Goal: Transaction & Acquisition: Purchase product/service

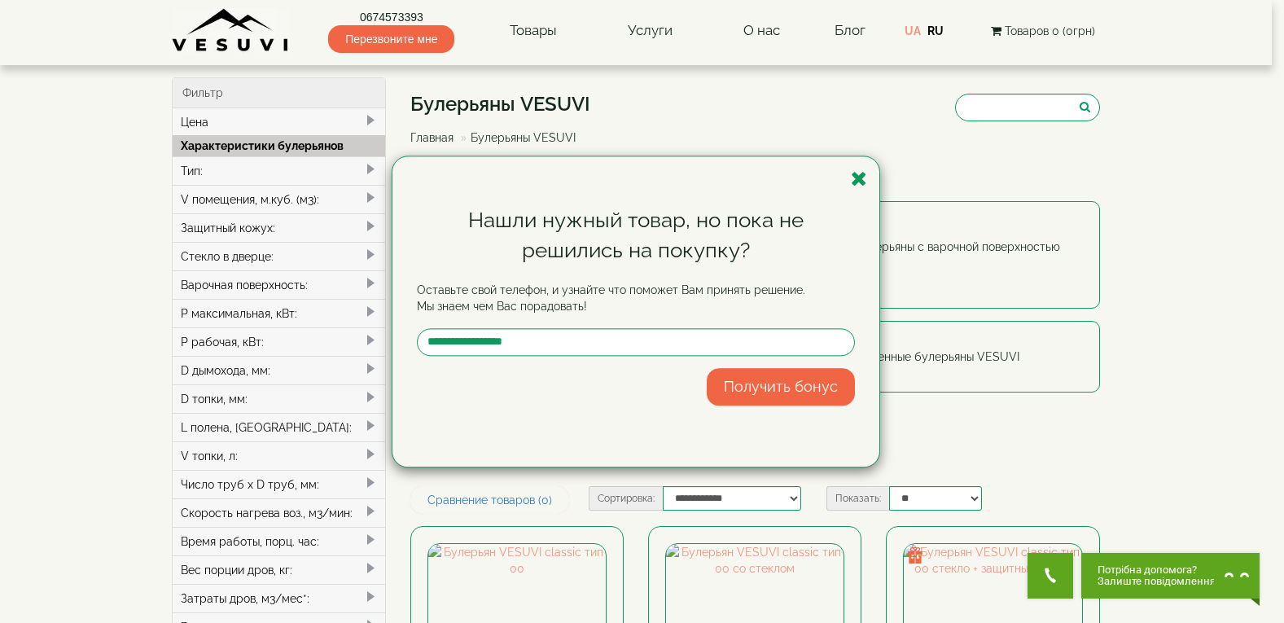
click at [868, 184] on div "Нашли нужный товар, но пока не решились на покупку? Оставьте свой телефон, и уз…" at bounding box center [635, 311] width 487 height 310
click at [864, 182] on icon "button" at bounding box center [859, 178] width 16 height 20
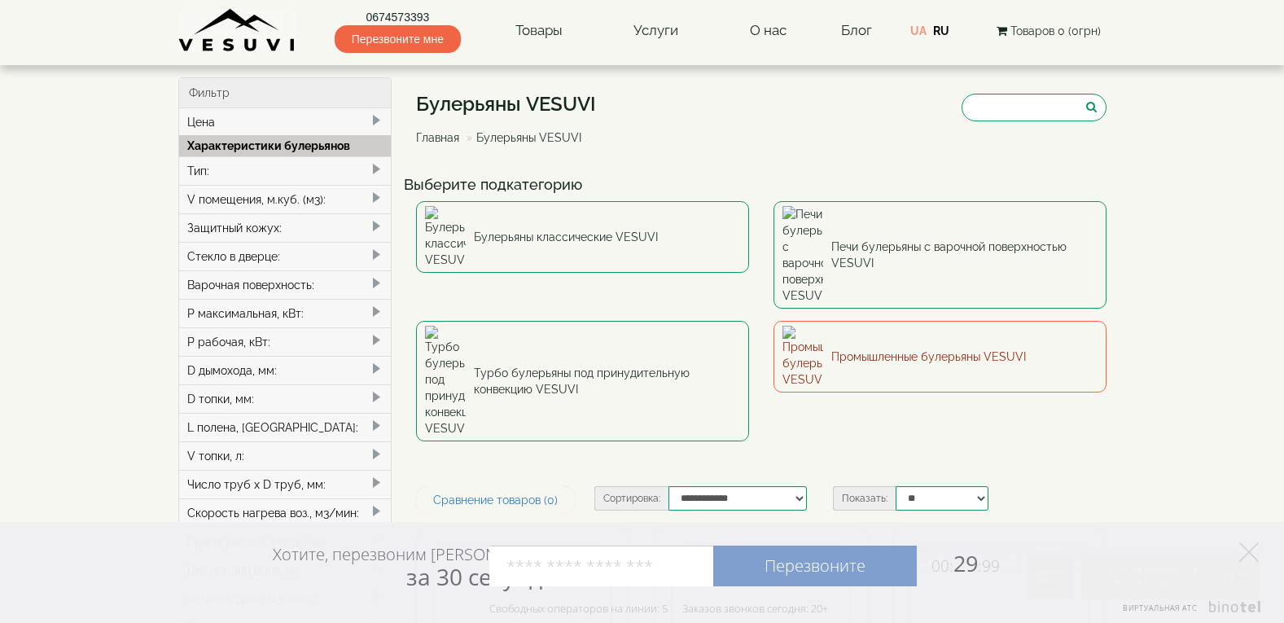
click at [873, 321] on link "Промышленные булерьяны VESUVI" at bounding box center [939, 357] width 333 height 72
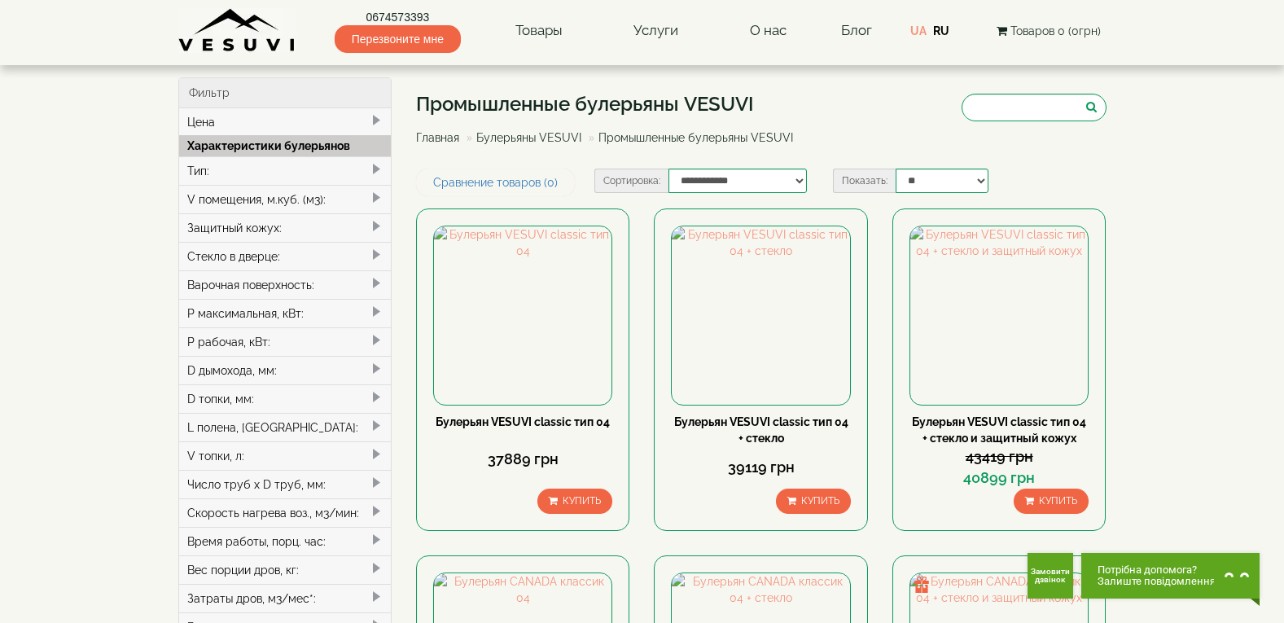
click at [533, 138] on link "Булерьяны VESUVI" at bounding box center [528, 137] width 105 height 13
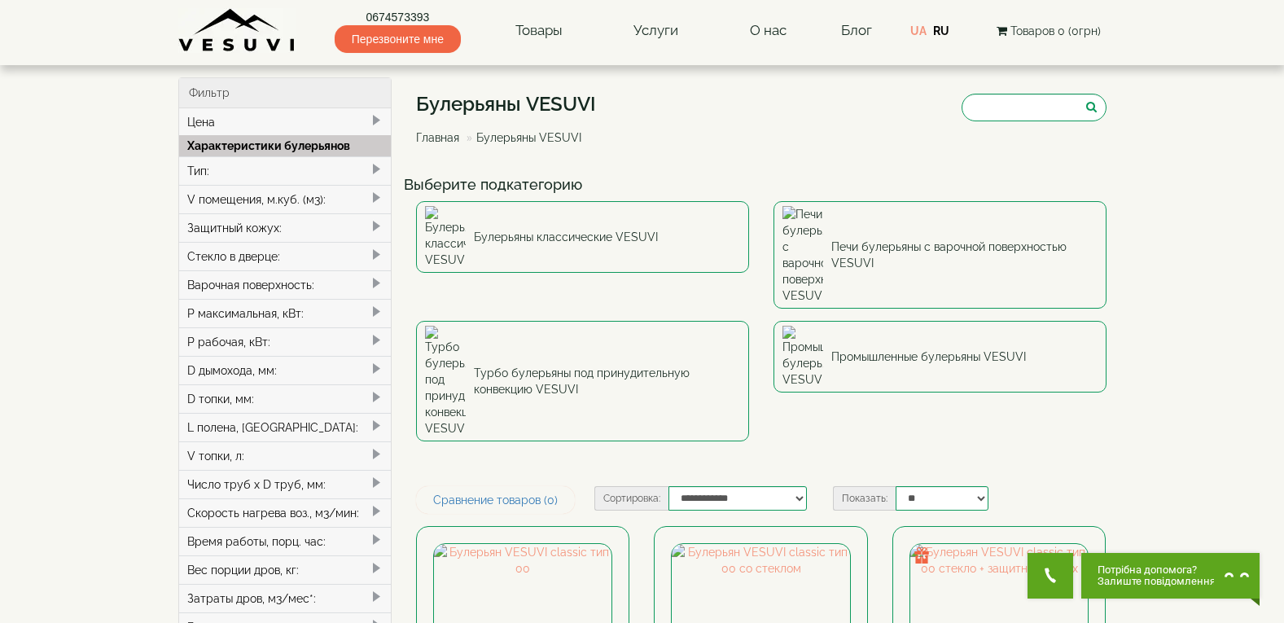
click at [435, 136] on link "Главная" at bounding box center [437, 137] width 43 height 13
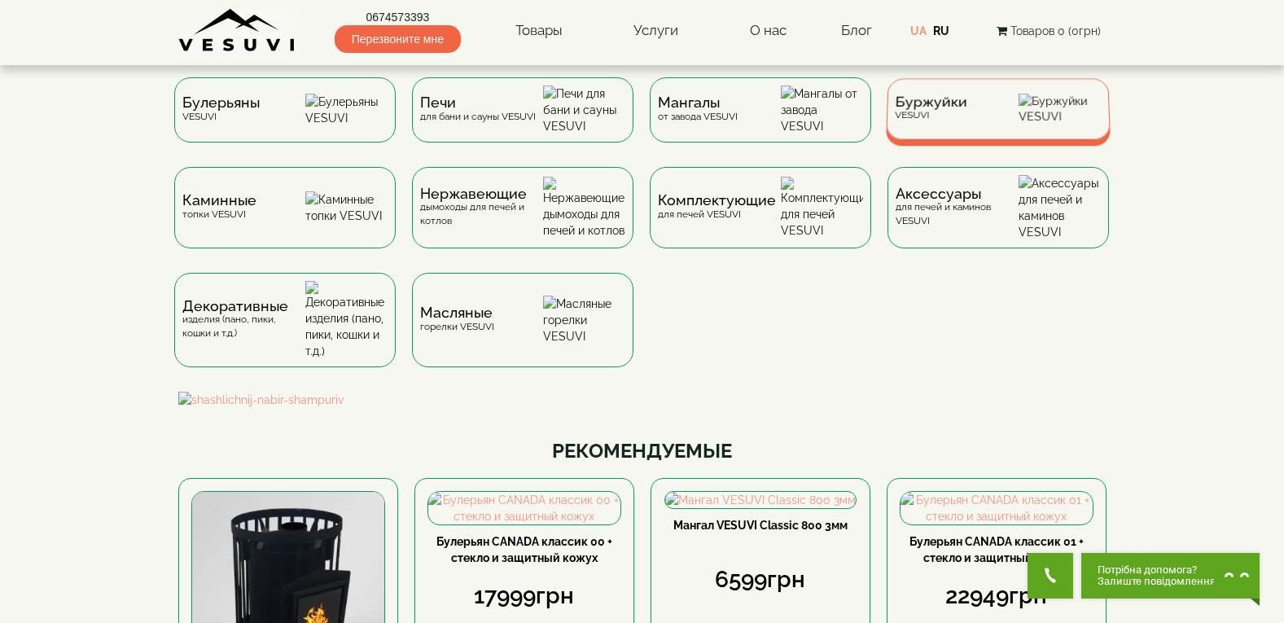
click at [1015, 118] on div "Буржуйки VESUVI" at bounding box center [998, 108] width 225 height 61
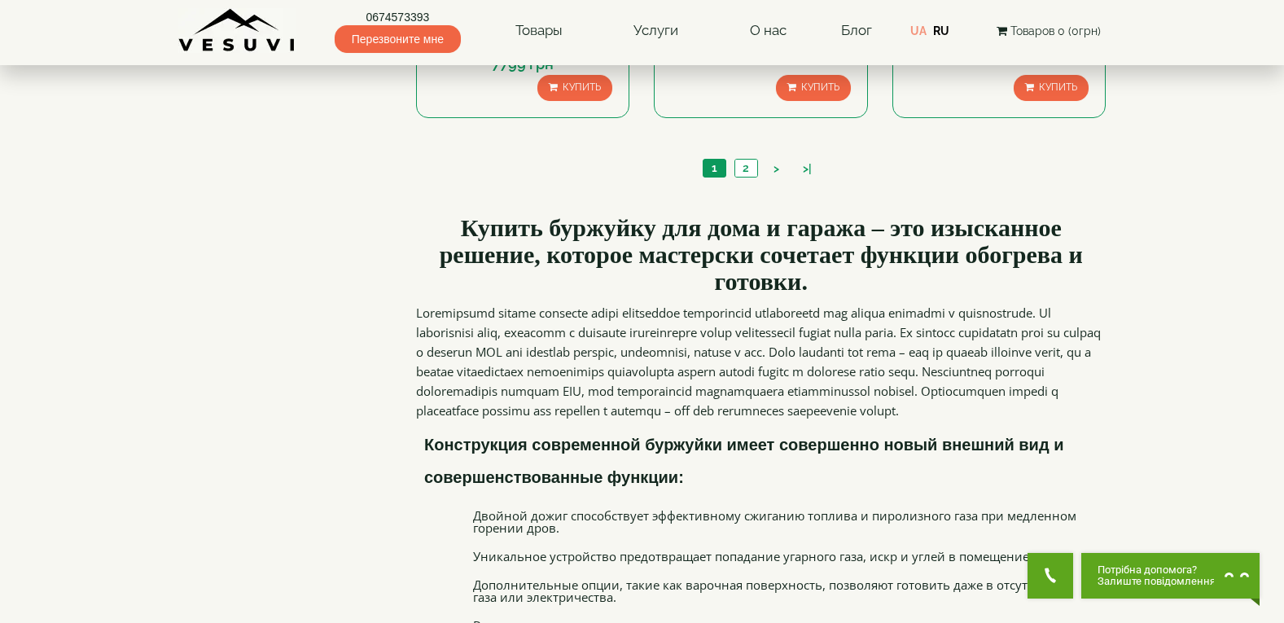
scroll to position [1547, 0]
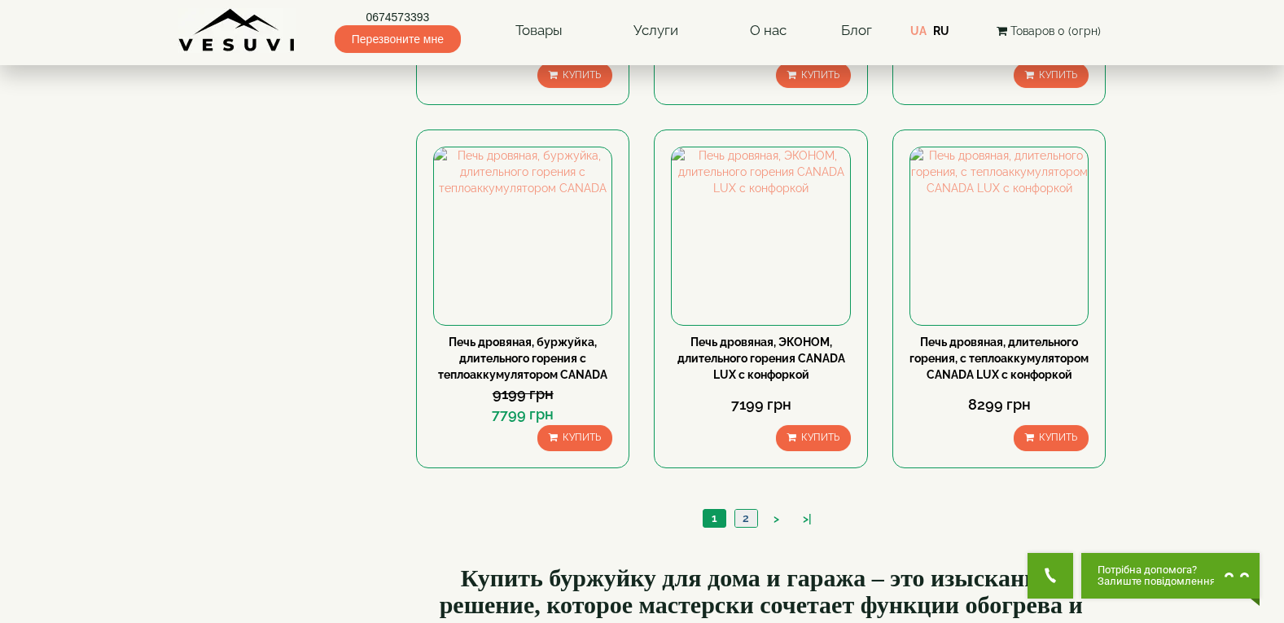
click at [751, 527] on link "2" at bounding box center [745, 518] width 23 height 17
